Goal: Transaction & Acquisition: Purchase product/service

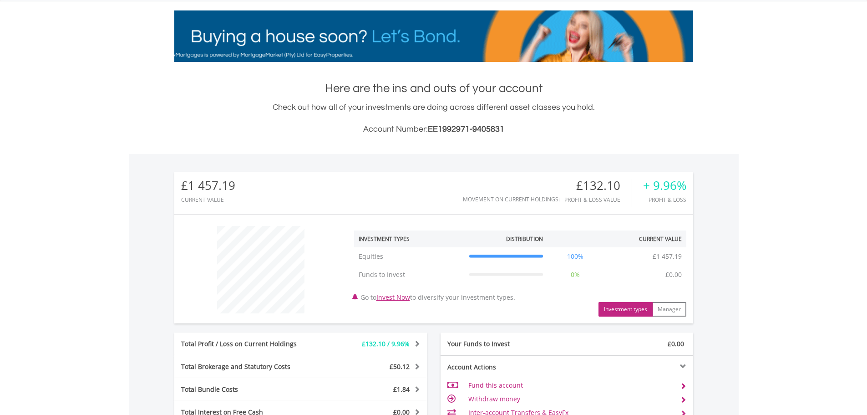
scroll to position [264, 0]
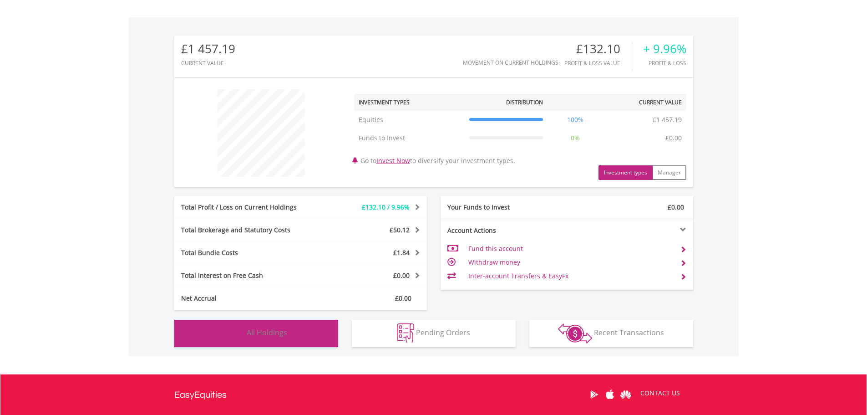
click at [290, 332] on button "Holdings All Holdings" at bounding box center [256, 332] width 164 height 27
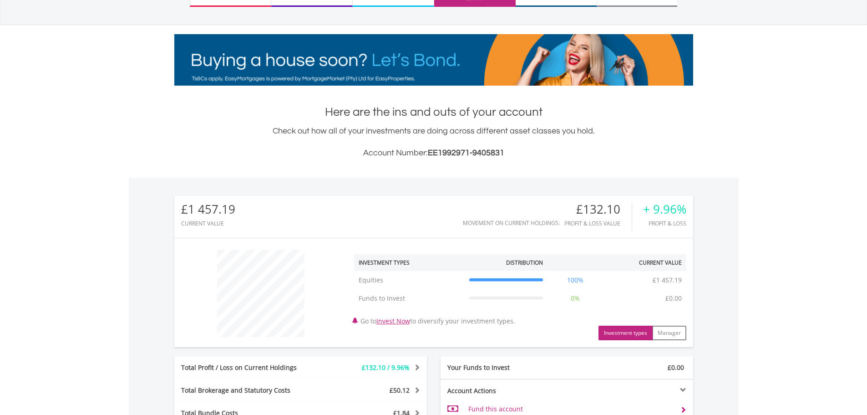
scroll to position [0, 0]
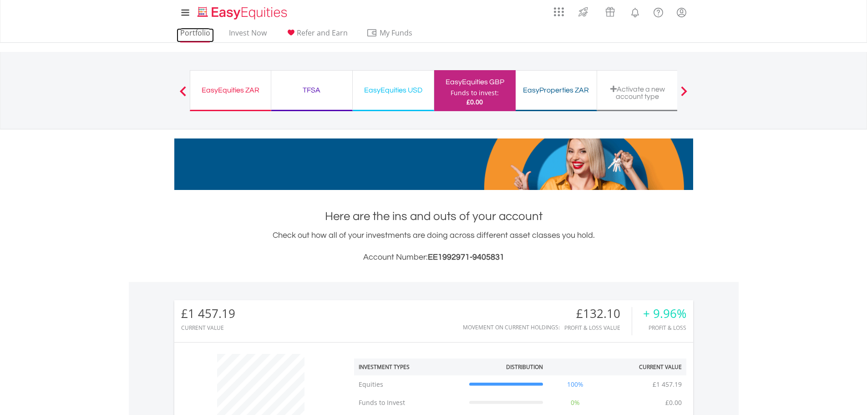
click at [203, 34] on link "Portfolio" at bounding box center [195, 35] width 37 height 14
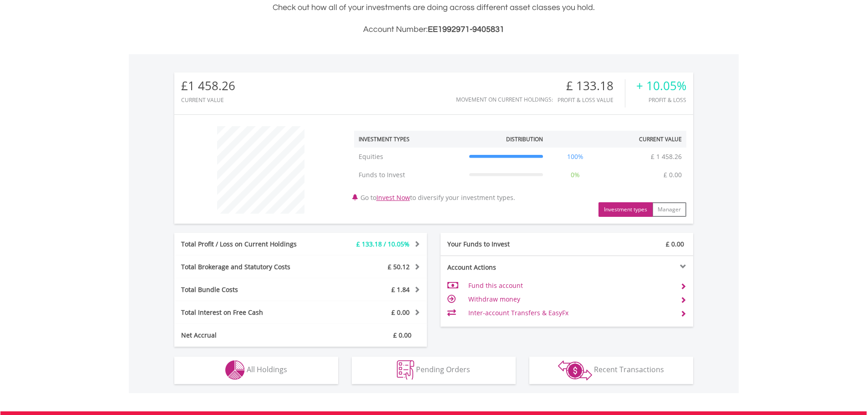
scroll to position [355, 0]
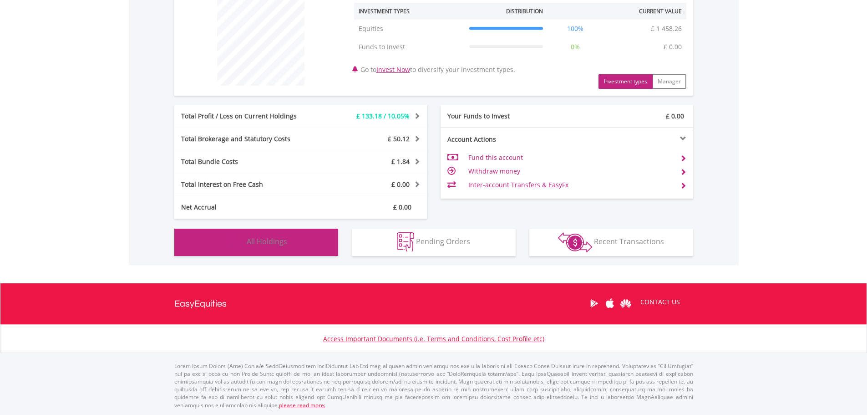
click at [284, 245] on span "All Holdings" at bounding box center [267, 241] width 41 height 10
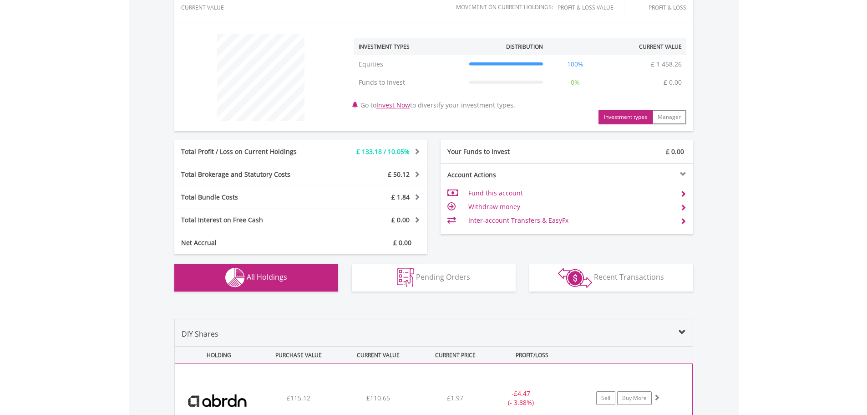
scroll to position [0, 0]
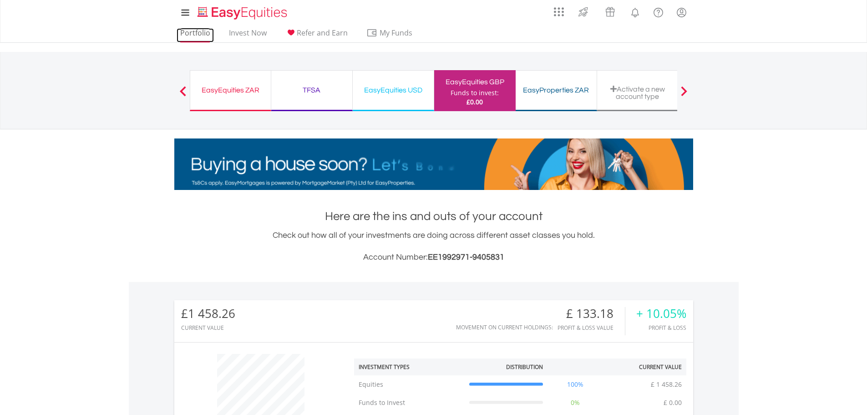
click at [198, 29] on link "Portfolio" at bounding box center [195, 35] width 37 height 14
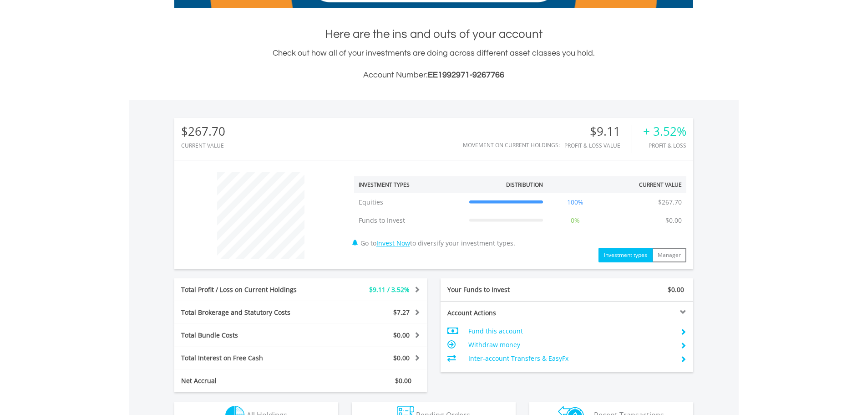
scroll to position [355, 0]
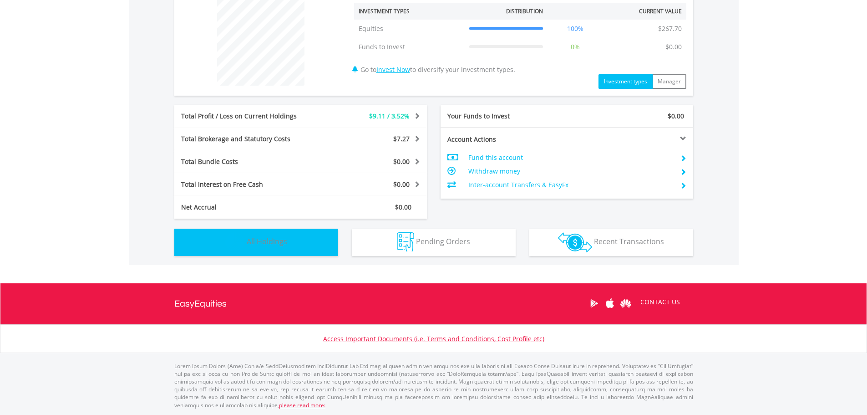
click at [296, 248] on button "Holdings All Holdings" at bounding box center [256, 241] width 164 height 27
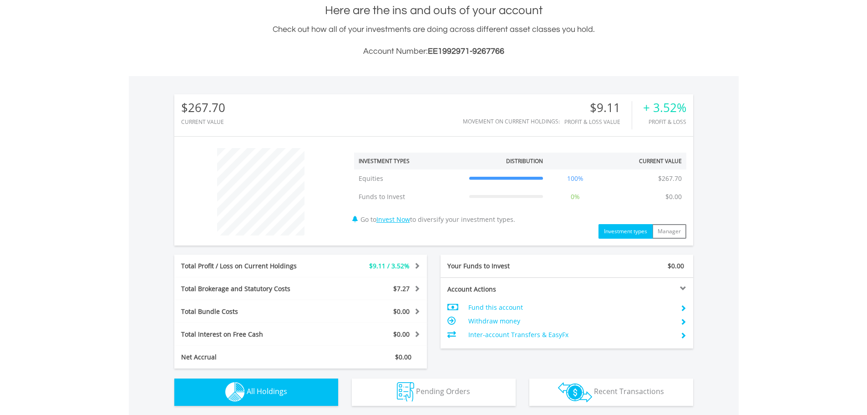
scroll to position [0, 0]
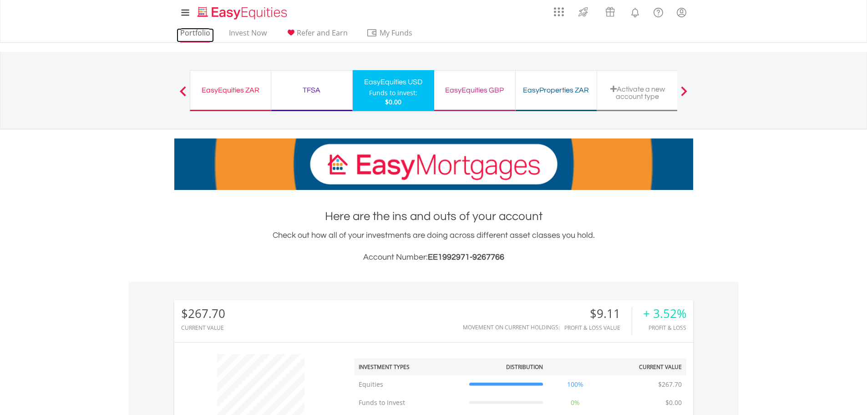
click at [206, 35] on link "Portfolio" at bounding box center [195, 35] width 37 height 14
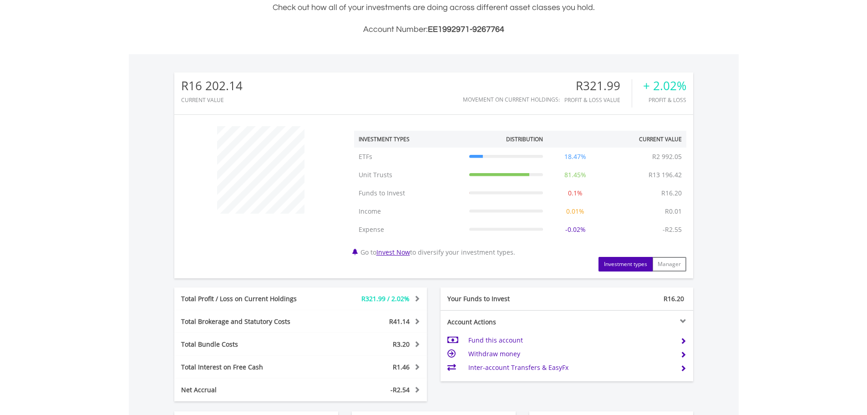
scroll to position [410, 0]
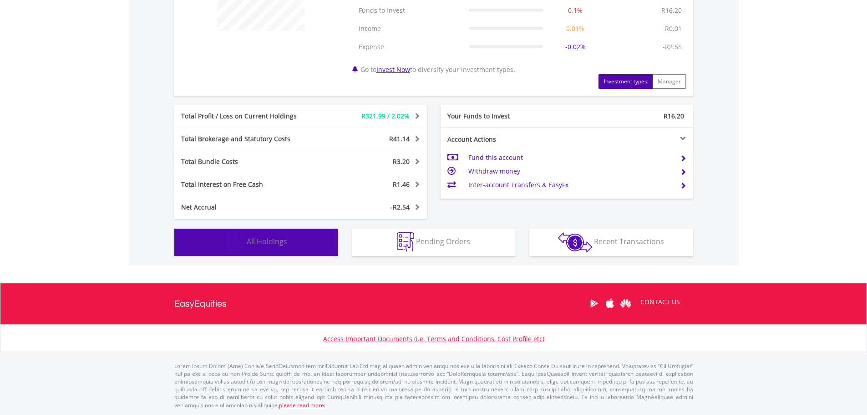
click at [302, 248] on button "Holdings All Holdings" at bounding box center [256, 241] width 164 height 27
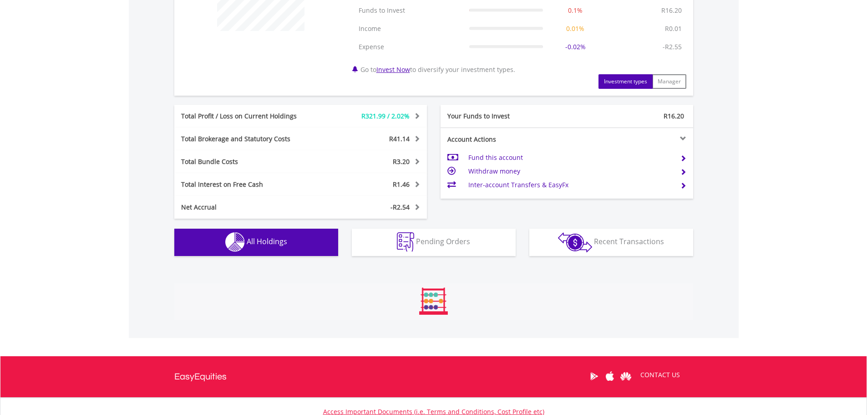
scroll to position [693, 0]
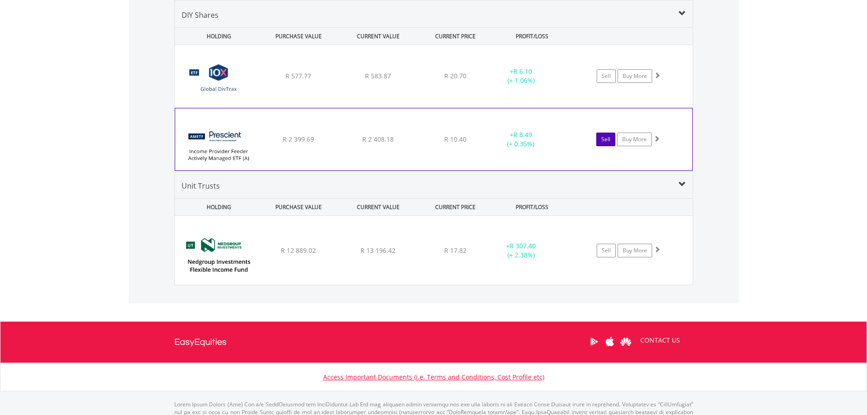
click at [608, 140] on link "Sell" at bounding box center [605, 139] width 19 height 14
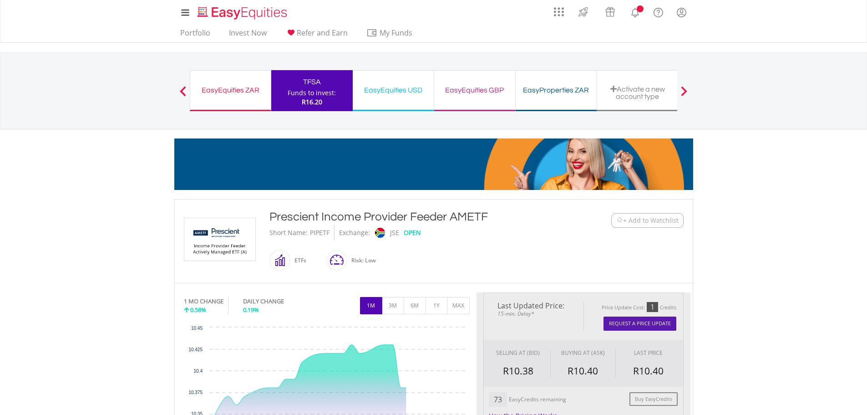
type input "*******"
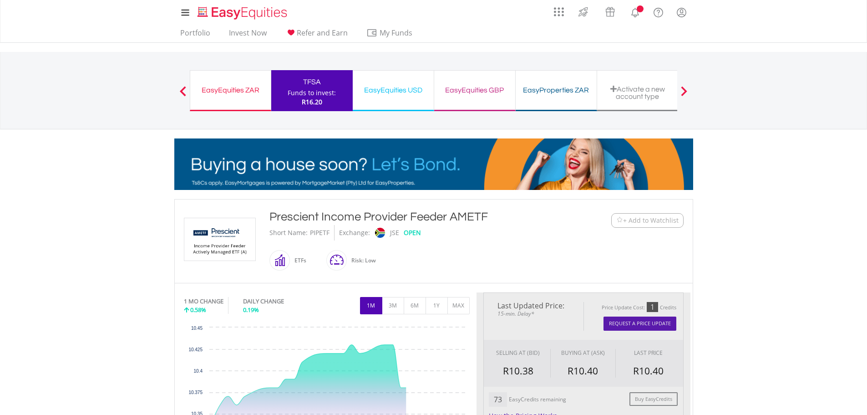
type input "******"
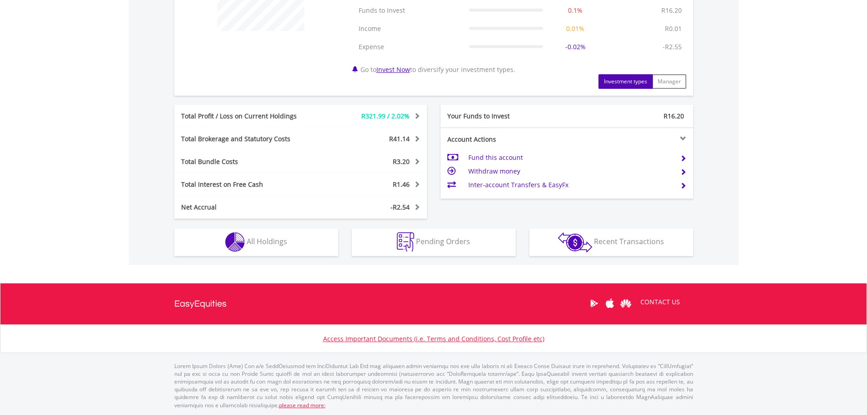
scroll to position [87, 173]
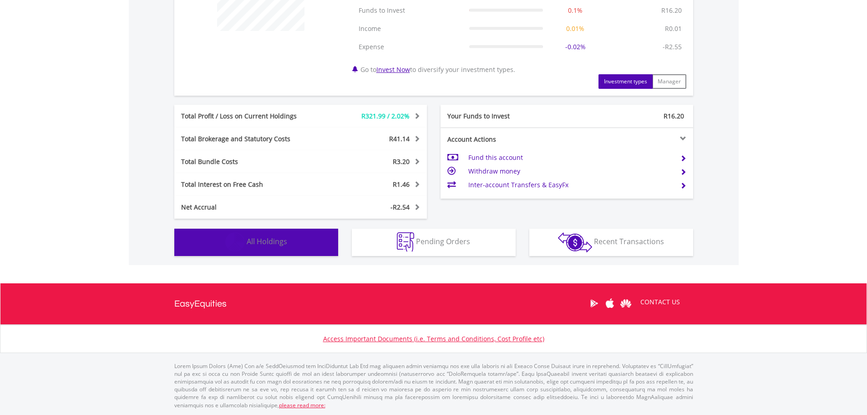
click at [309, 240] on button "Holdings All Holdings" at bounding box center [256, 241] width 164 height 27
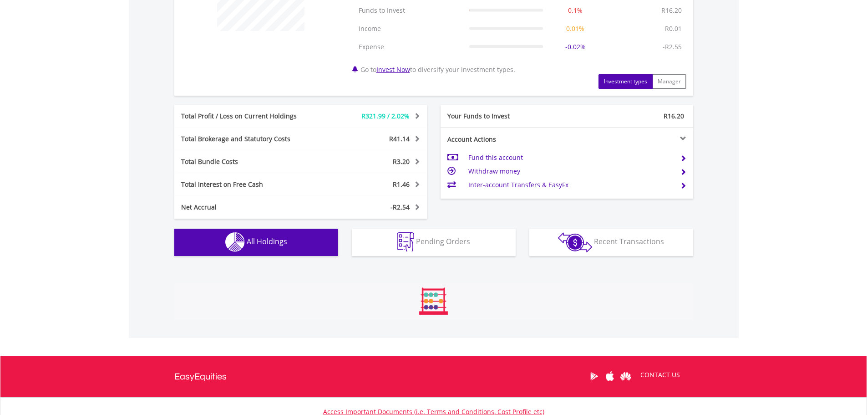
scroll to position [693, 0]
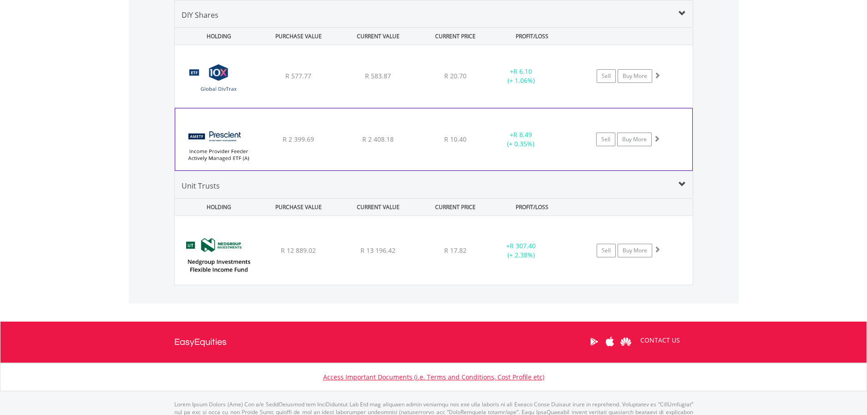
click at [658, 142] on span at bounding box center [657, 138] width 6 height 6
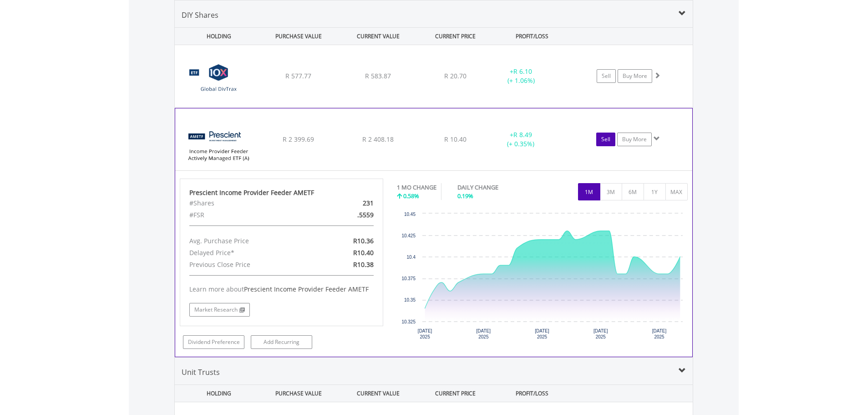
click at [607, 138] on link "Sell" at bounding box center [605, 139] width 19 height 14
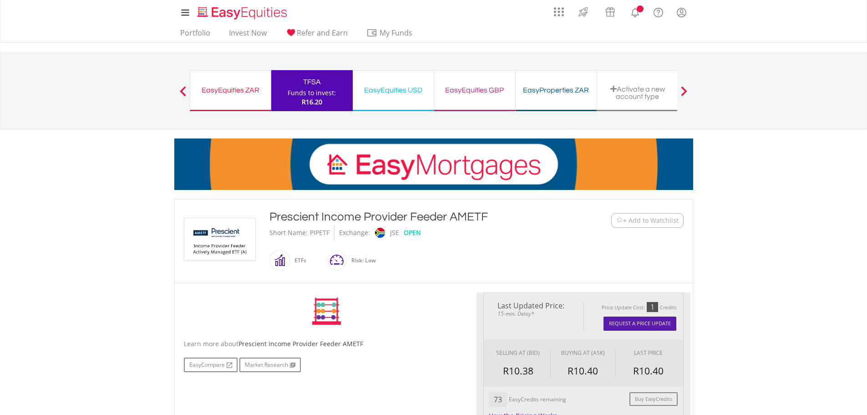
scroll to position [182, 0]
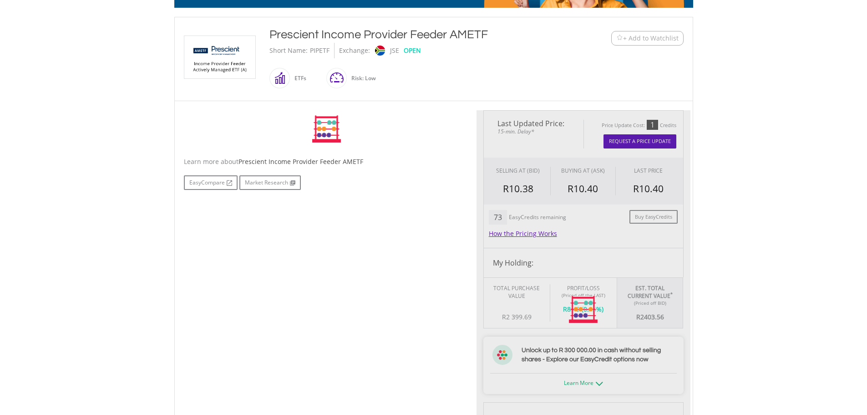
type input "*******"
type input "******"
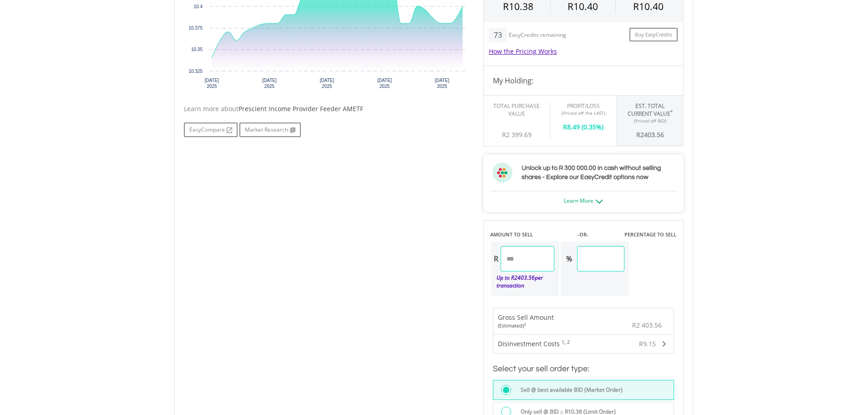
scroll to position [410, 0]
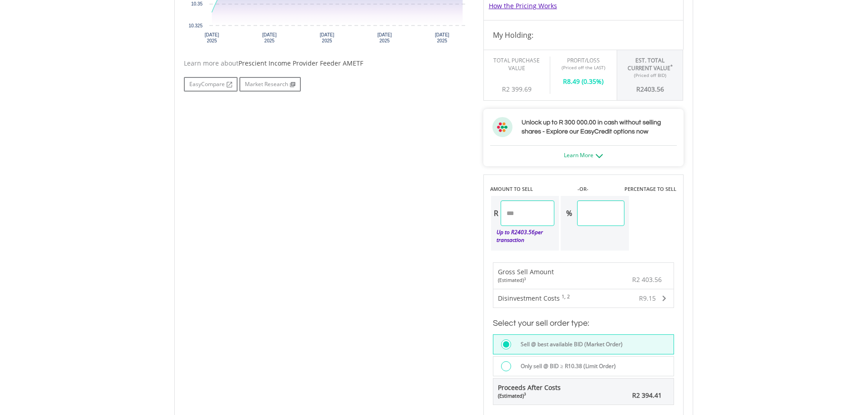
click at [660, 297] on div "R9.15" at bounding box center [632, 298] width 68 height 18
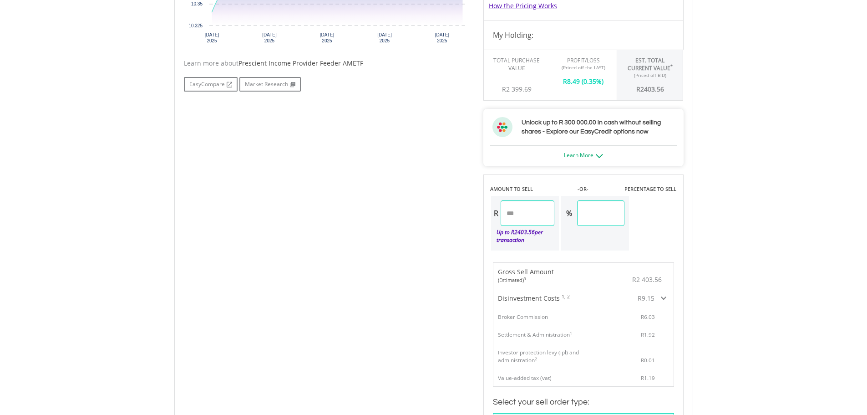
click at [660, 297] on div "R9.15" at bounding box center [632, 298] width 68 height 18
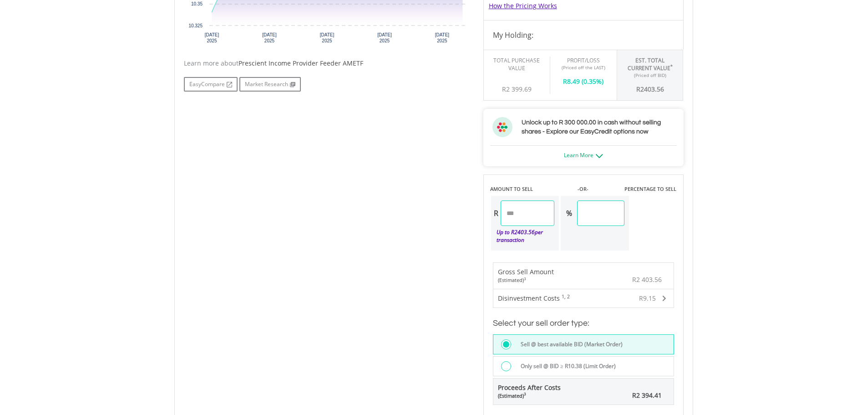
click at [660, 297] on div "R9.15" at bounding box center [632, 298] width 68 height 18
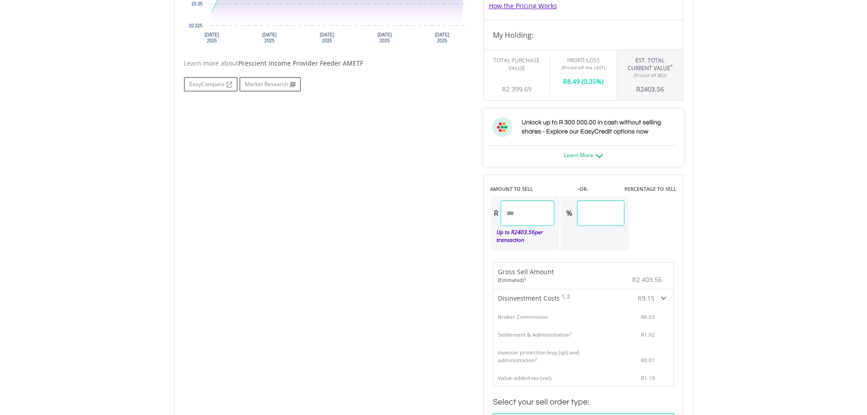
click at [660, 297] on div "R9.15" at bounding box center [632, 298] width 68 height 18
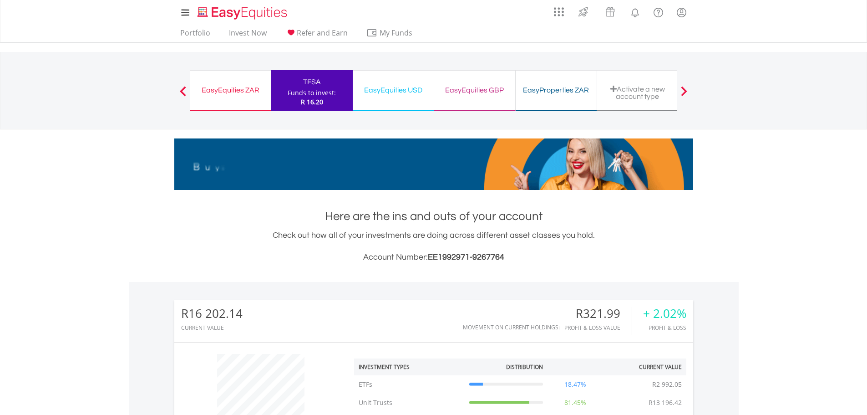
scroll to position [410, 0]
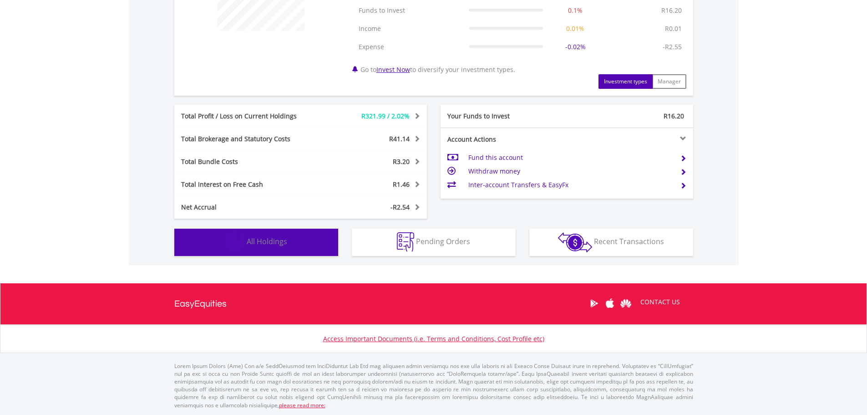
click at [299, 248] on button "Holdings All Holdings" at bounding box center [256, 241] width 164 height 27
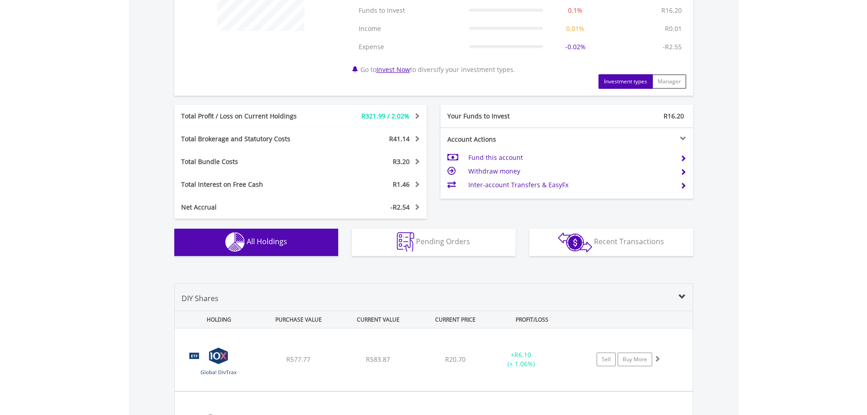
scroll to position [693, 0]
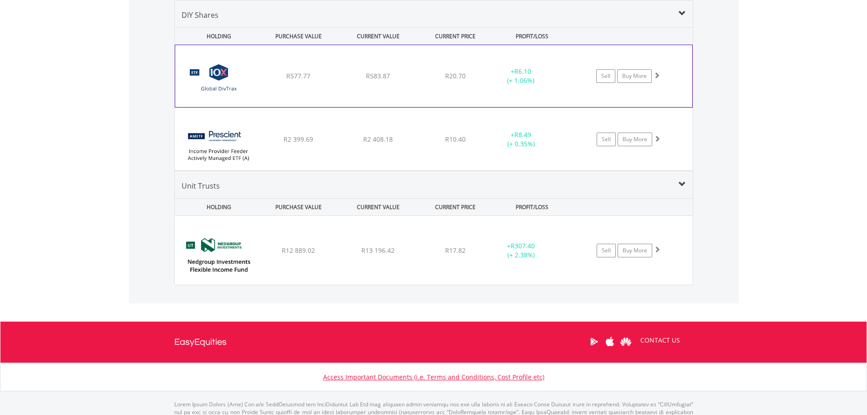
click at [656, 79] on div at bounding box center [657, 75] width 6 height 9
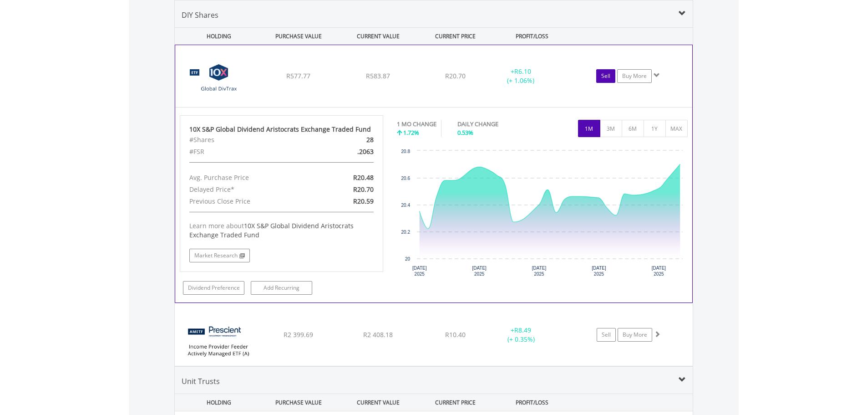
click at [599, 73] on link "Sell" at bounding box center [605, 76] width 19 height 14
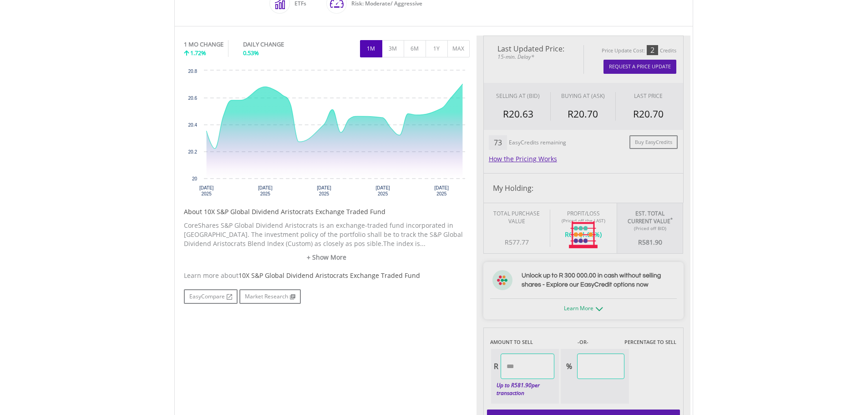
scroll to position [410, 0]
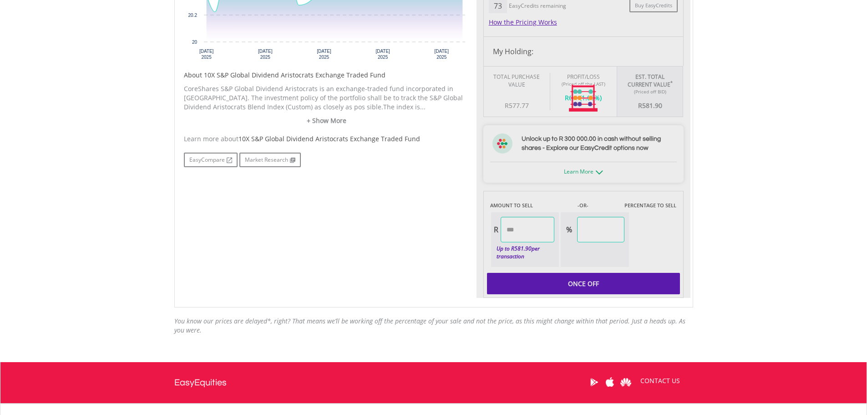
type input "******"
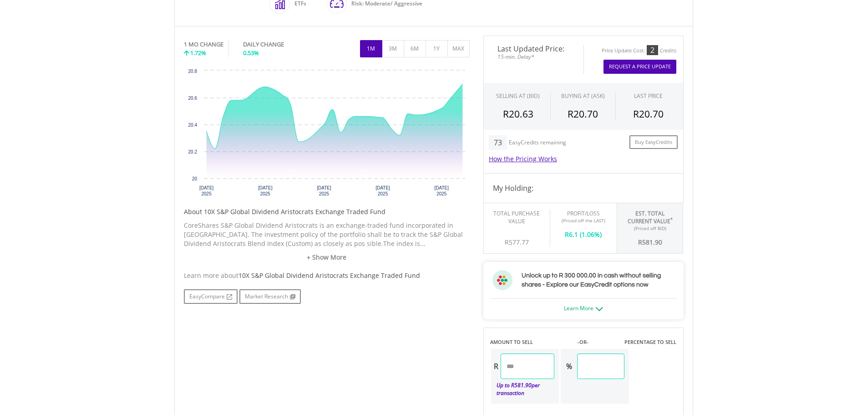
scroll to position [182, 0]
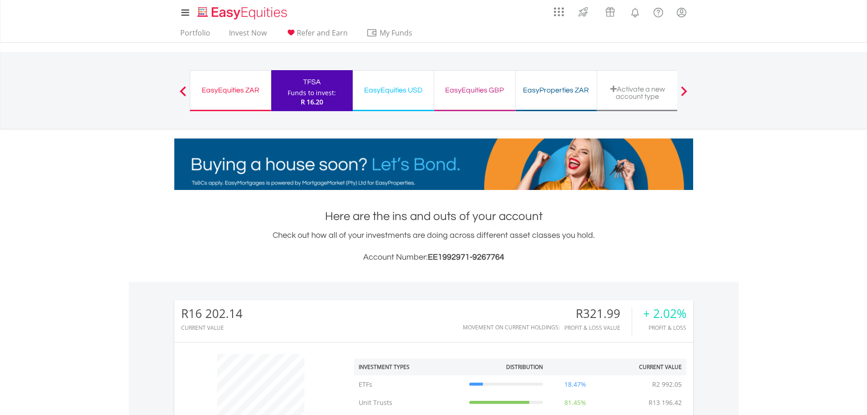
scroll to position [410, 0]
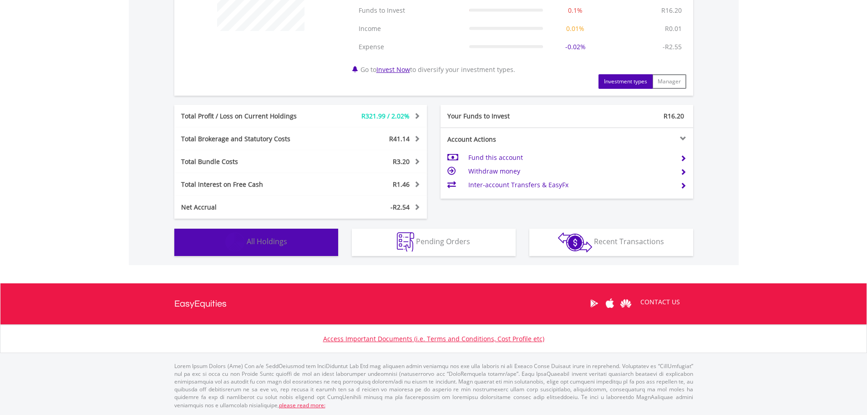
click at [306, 237] on button "Holdings All Holdings" at bounding box center [256, 241] width 164 height 27
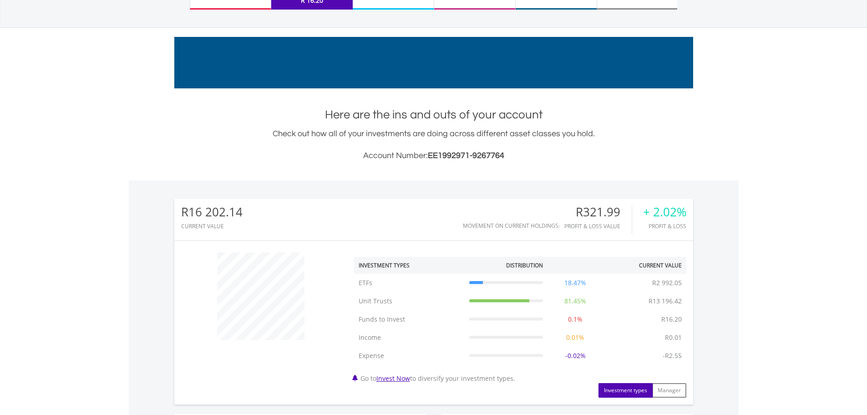
scroll to position [0, 0]
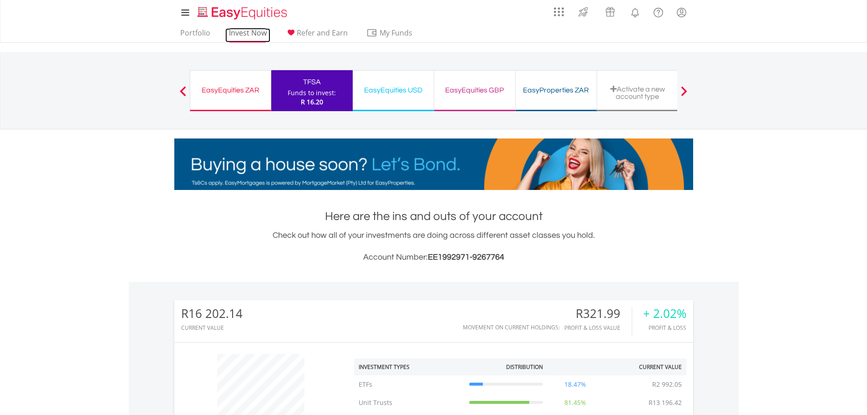
click at [244, 32] on link "Invest Now" at bounding box center [247, 35] width 45 height 14
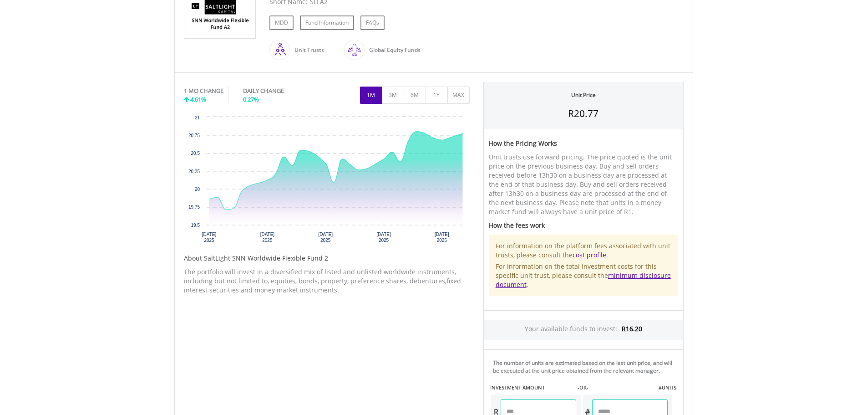
scroll to position [137, 0]
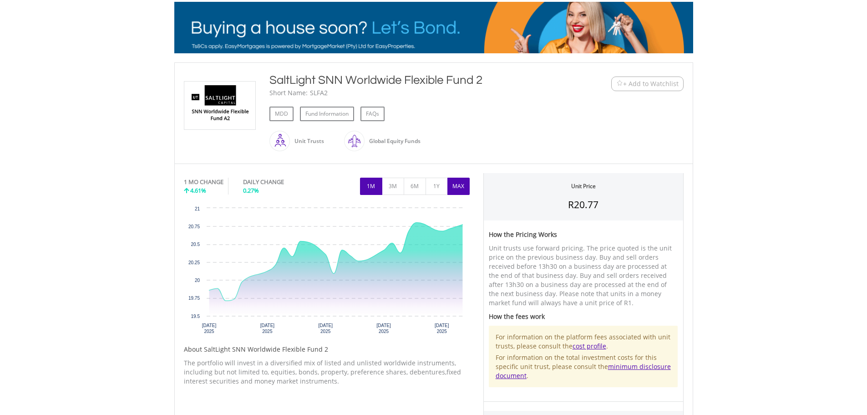
click at [461, 187] on button "MAX" at bounding box center [458, 185] width 22 height 17
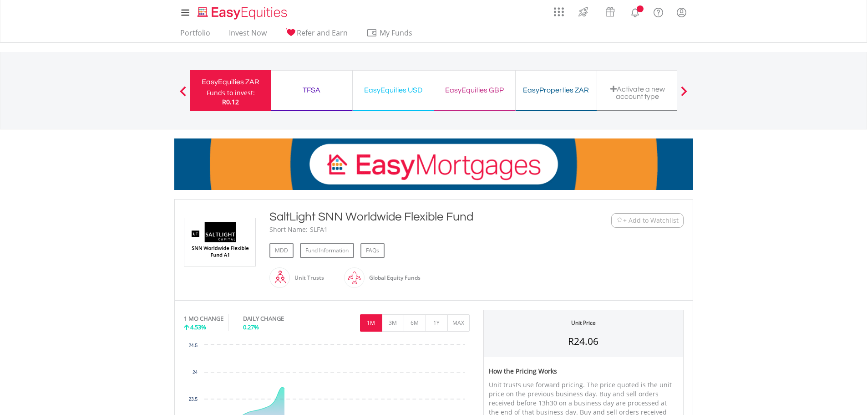
scroll to position [228, 0]
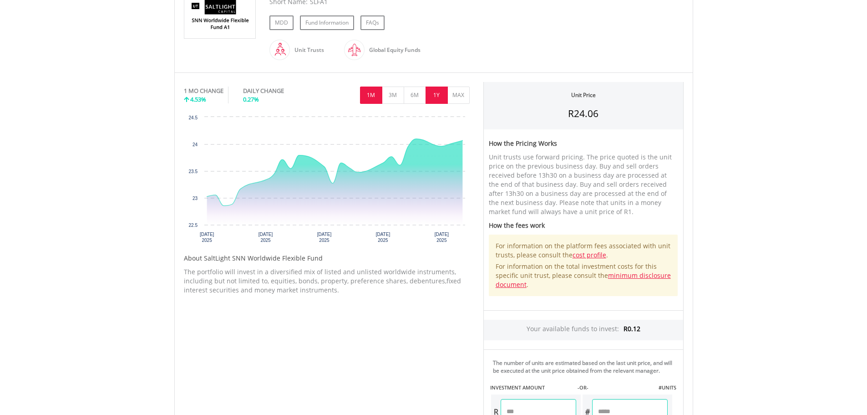
click at [441, 95] on button "1Y" at bounding box center [437, 94] width 22 height 17
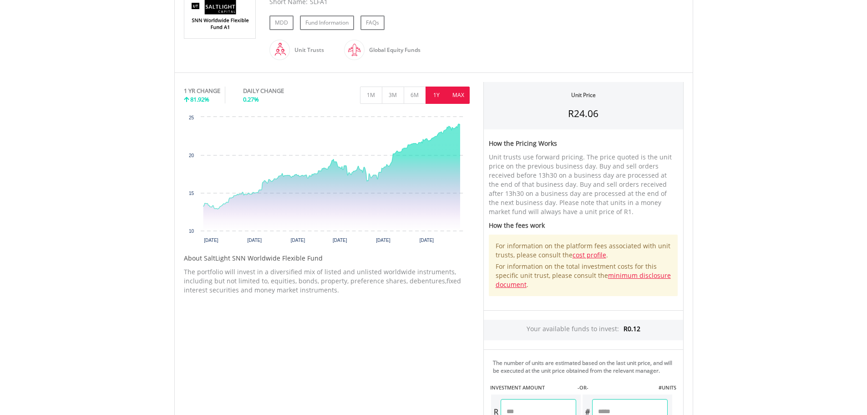
click at [465, 90] on button "MAX" at bounding box center [458, 94] width 22 height 17
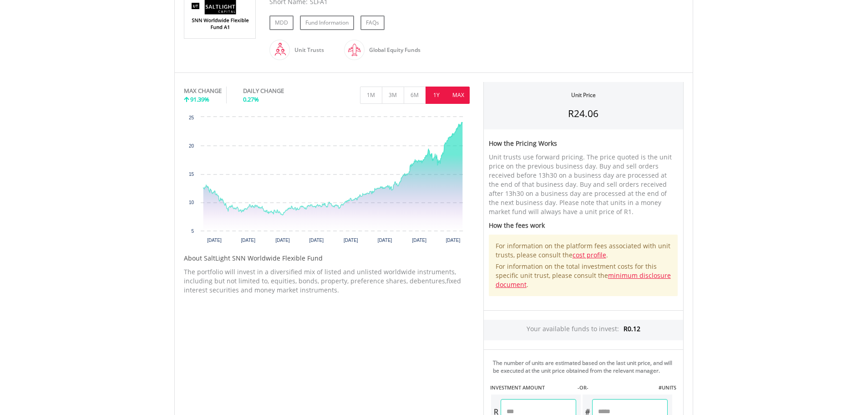
click at [435, 94] on button "1Y" at bounding box center [437, 94] width 22 height 17
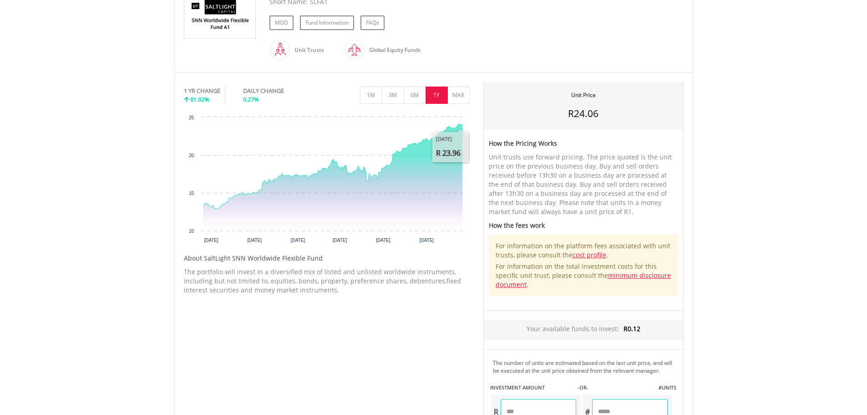
scroll to position [0, 0]
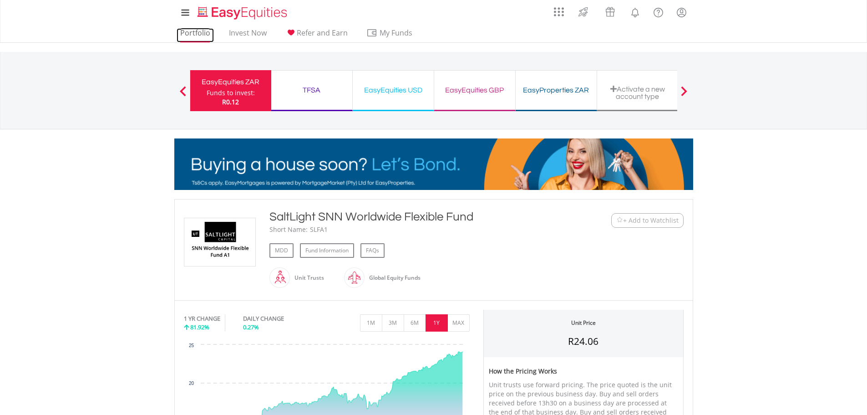
click at [181, 28] on link "Portfolio" at bounding box center [195, 35] width 37 height 14
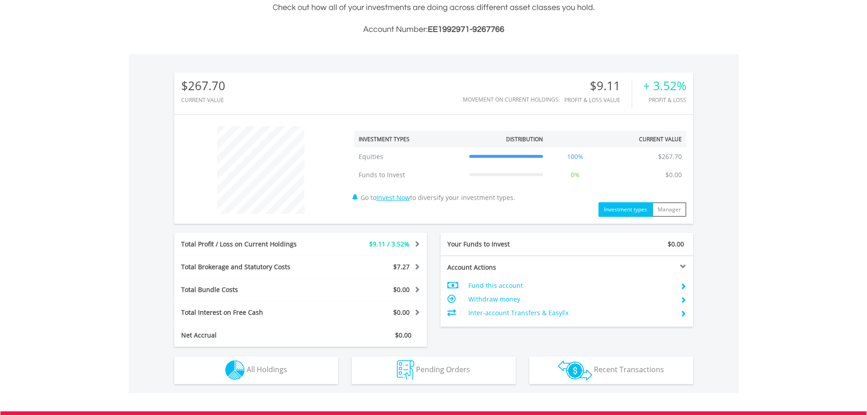
scroll to position [355, 0]
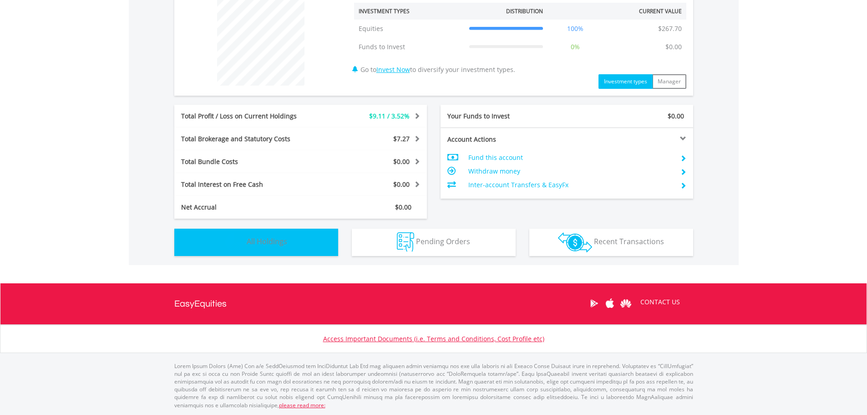
click at [279, 246] on span "All Holdings" at bounding box center [267, 241] width 41 height 10
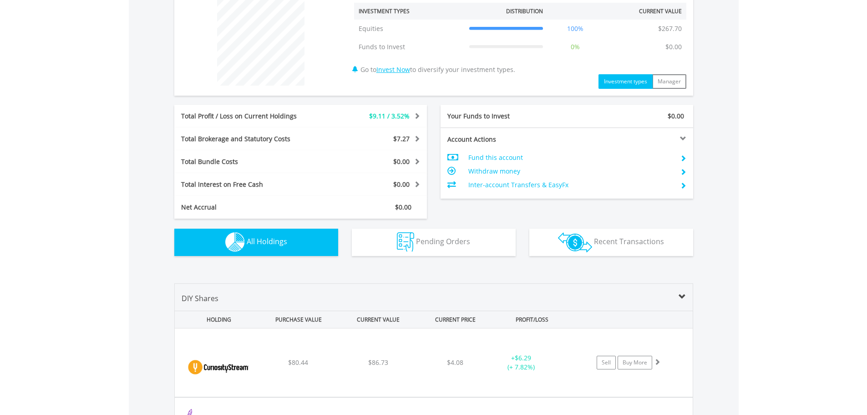
scroll to position [570, 0]
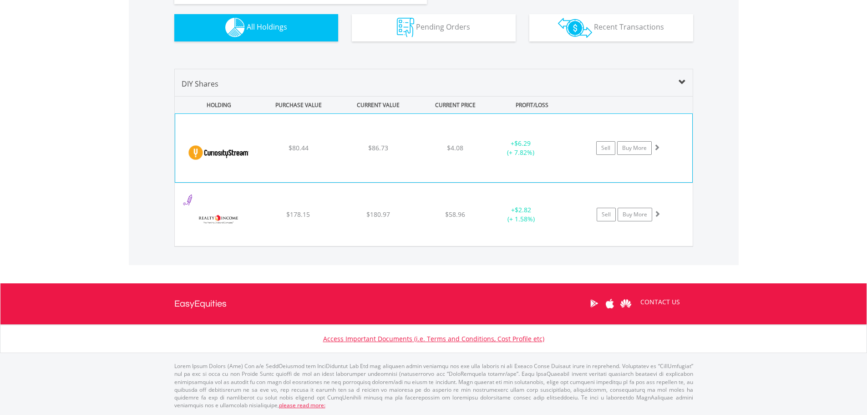
click at [656, 150] on span at bounding box center [657, 147] width 6 height 6
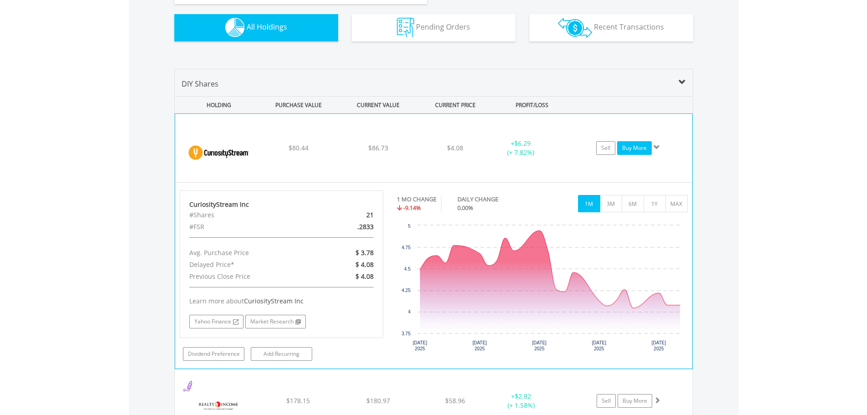
click at [633, 147] on link "Buy More" at bounding box center [634, 148] width 35 height 14
